Goal: Transaction & Acquisition: Purchase product/service

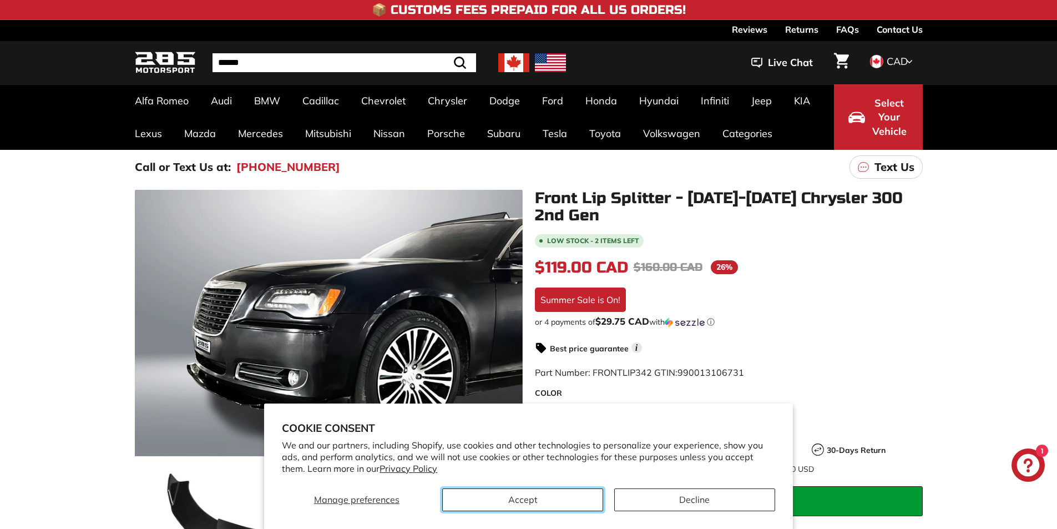
click at [558, 496] on button "Accept" at bounding box center [522, 499] width 161 height 23
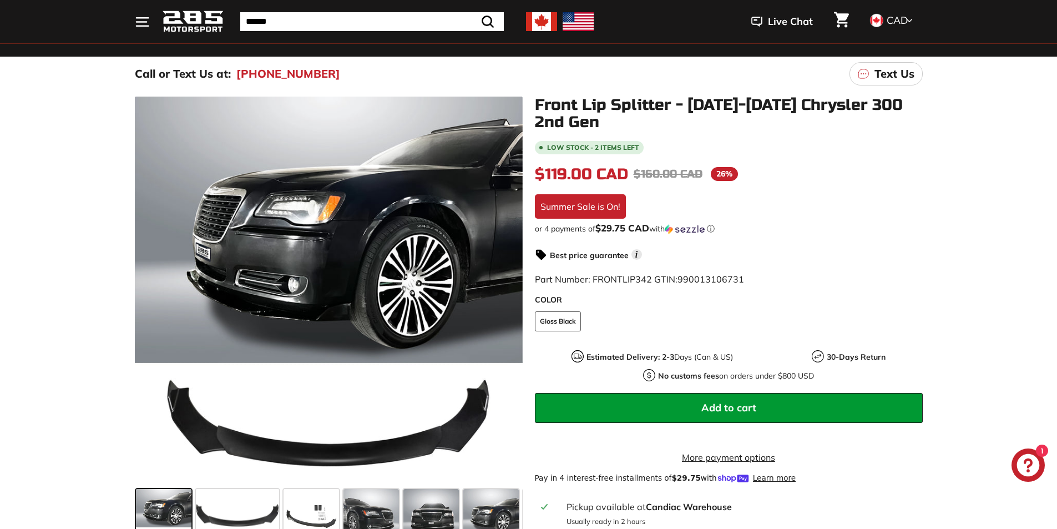
scroll to position [278, 0]
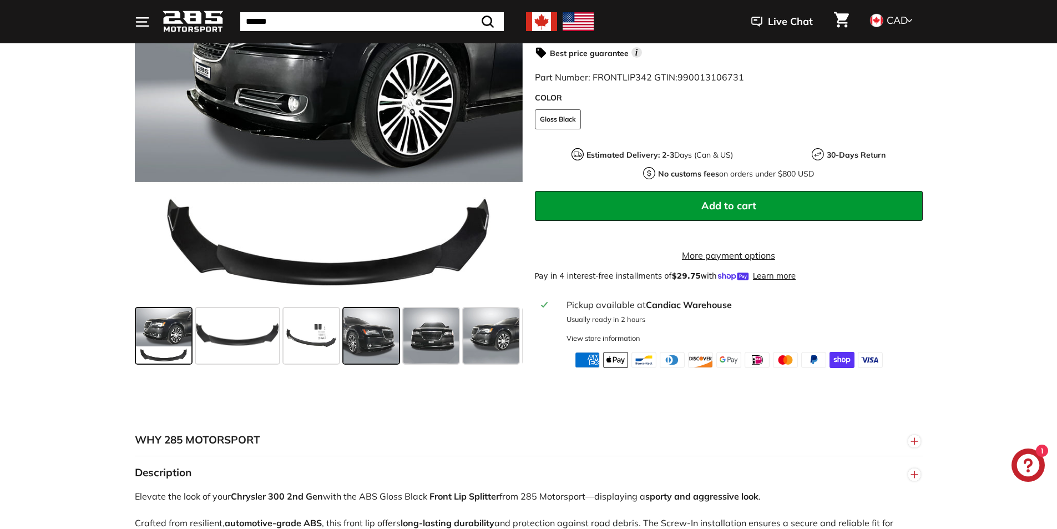
click at [365, 356] on span at bounding box center [372, 336] width 56 height 56
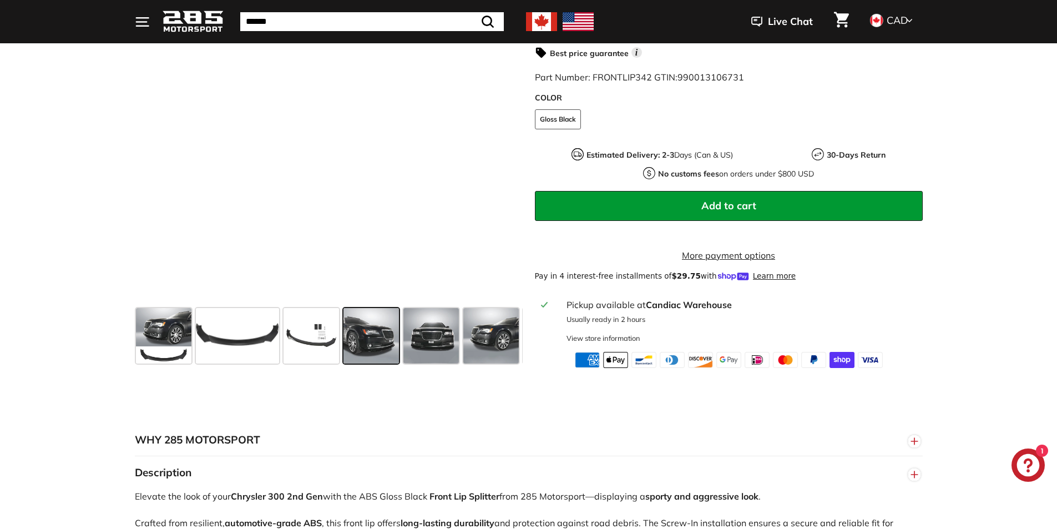
scroll to position [305, 0]
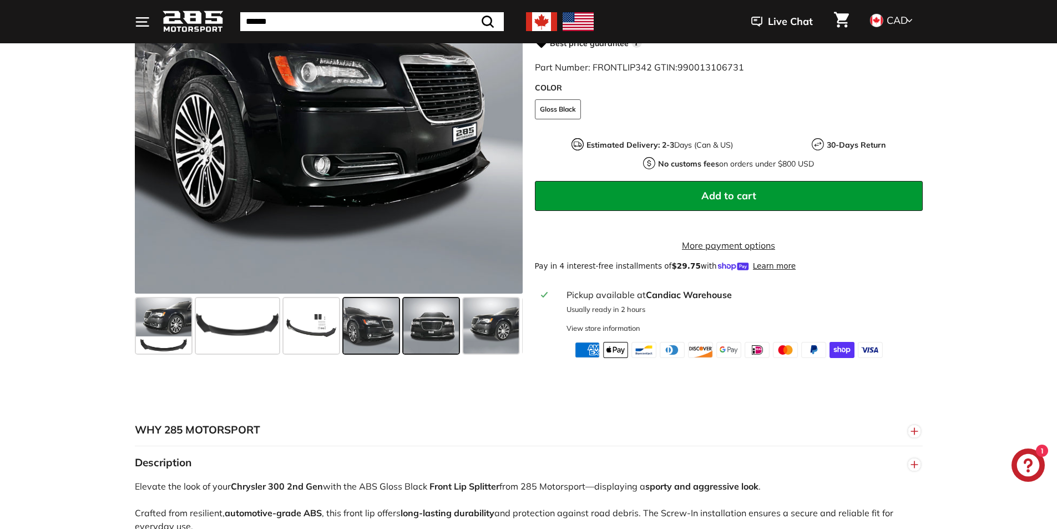
click at [414, 324] on span at bounding box center [431, 326] width 56 height 56
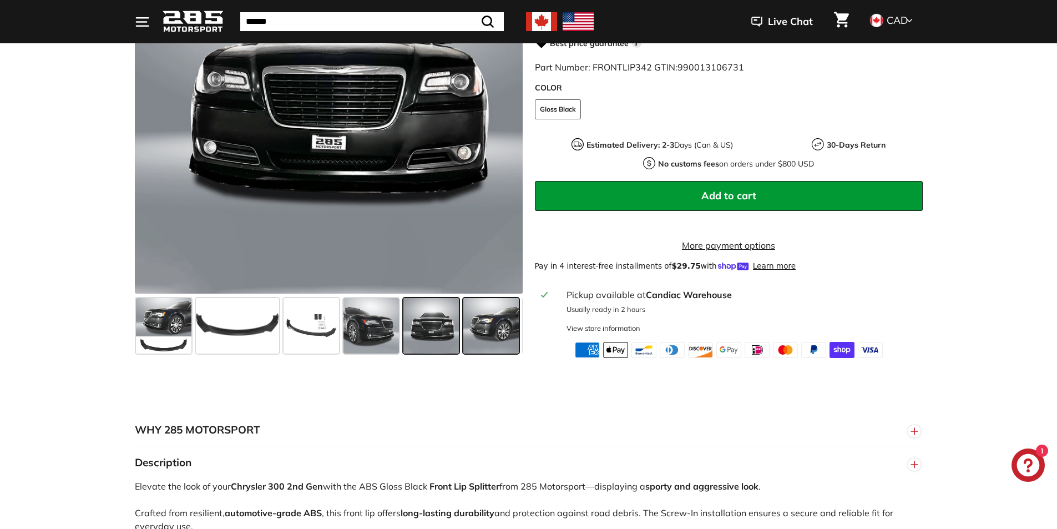
click at [477, 324] on span at bounding box center [491, 326] width 56 height 56
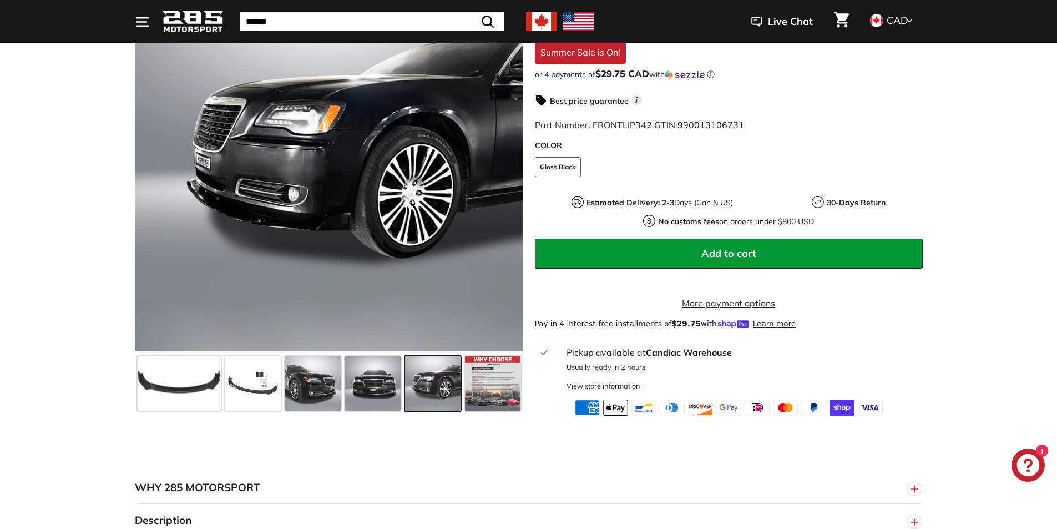
scroll to position [194, 0]
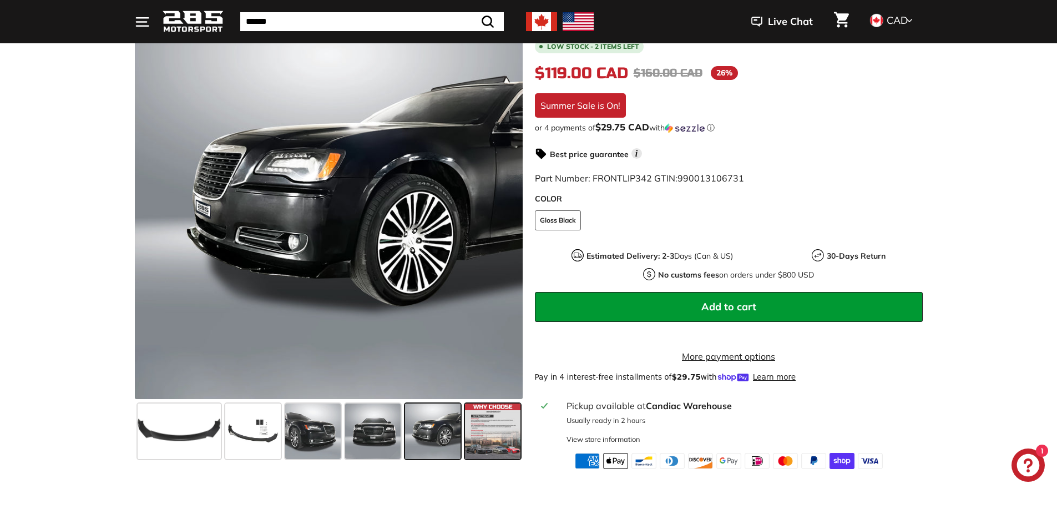
click at [495, 418] on span at bounding box center [493, 431] width 56 height 56
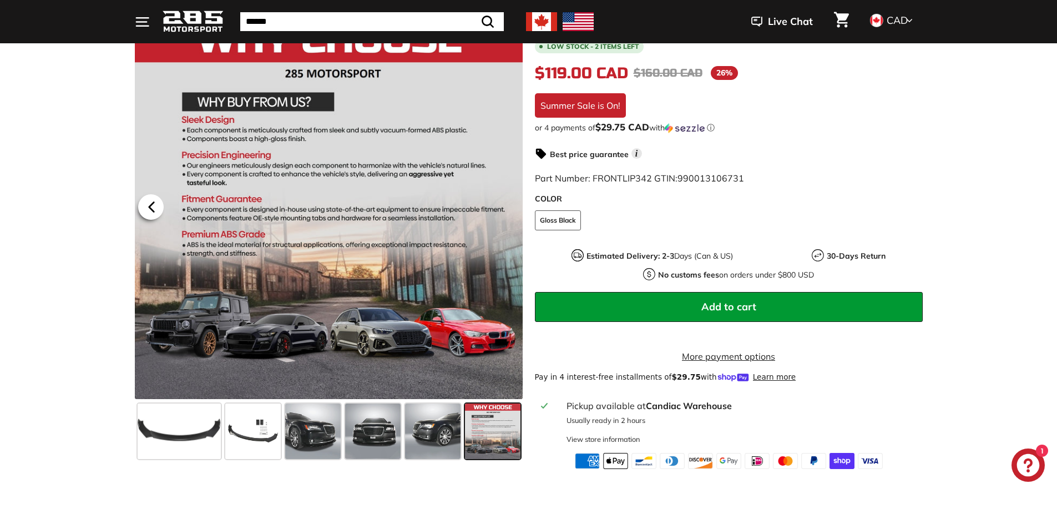
click at [158, 208] on icon at bounding box center [152, 207] width 26 height 26
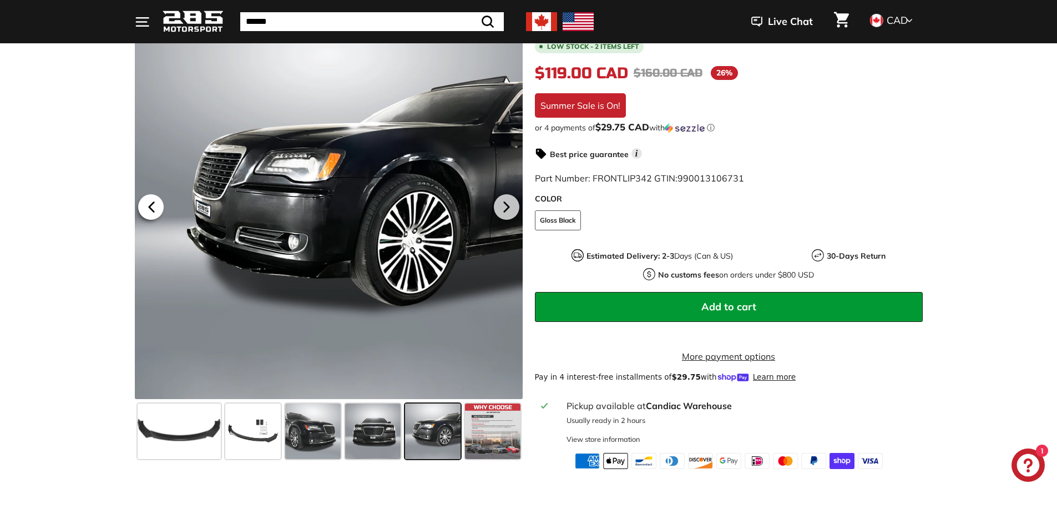
click at [158, 208] on icon at bounding box center [152, 207] width 26 height 26
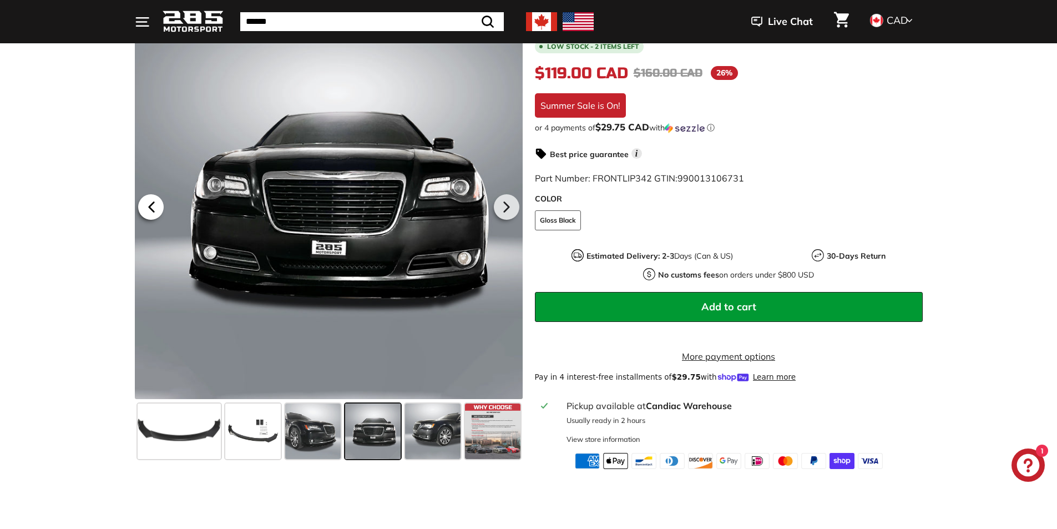
click at [158, 208] on icon at bounding box center [152, 207] width 26 height 26
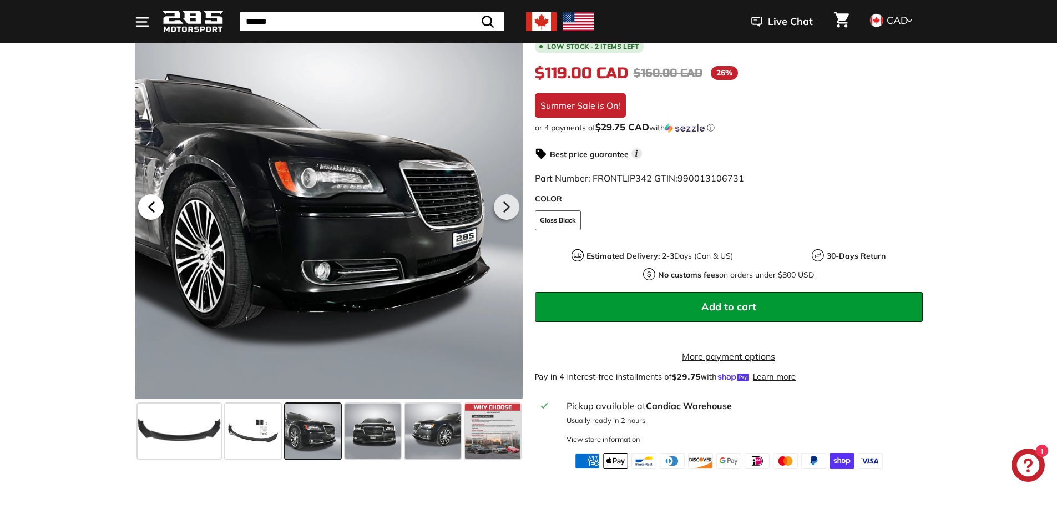
click at [158, 208] on icon at bounding box center [152, 207] width 26 height 26
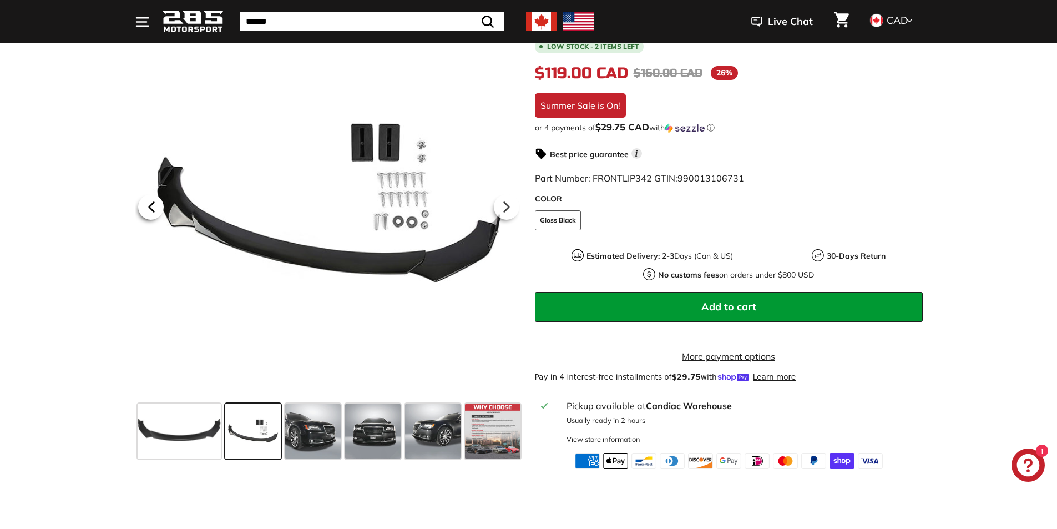
click at [158, 208] on icon at bounding box center [152, 207] width 26 height 26
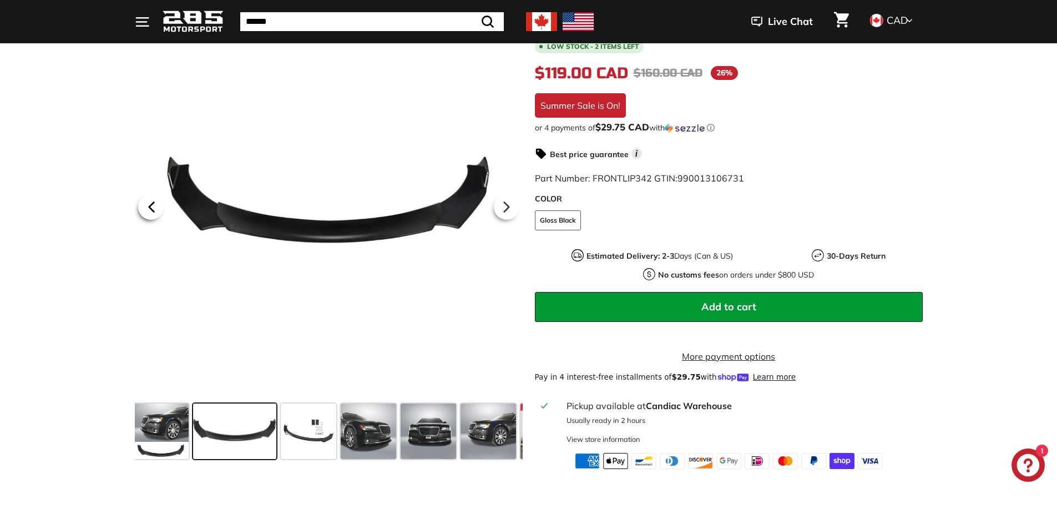
scroll to position [0, 0]
click at [158, 208] on icon at bounding box center [152, 207] width 26 height 26
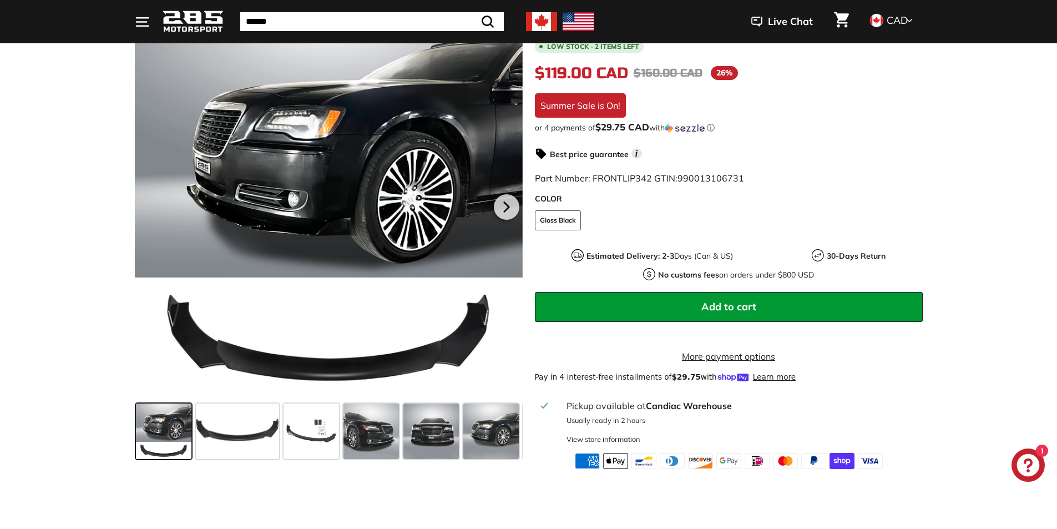
click at [158, 208] on div at bounding box center [329, 205] width 388 height 388
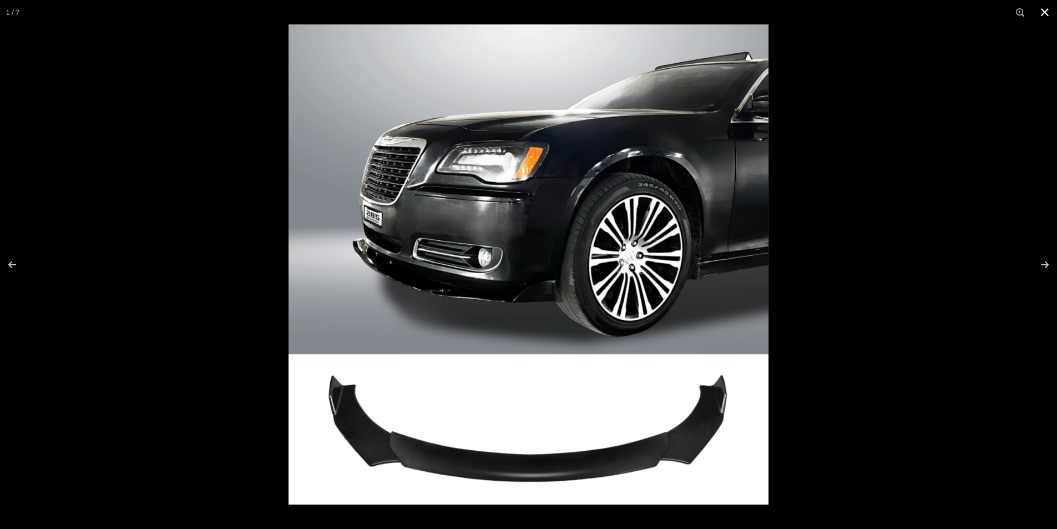
click at [1050, 13] on button at bounding box center [1045, 12] width 24 height 24
